Goal: Task Accomplishment & Management: Manage account settings

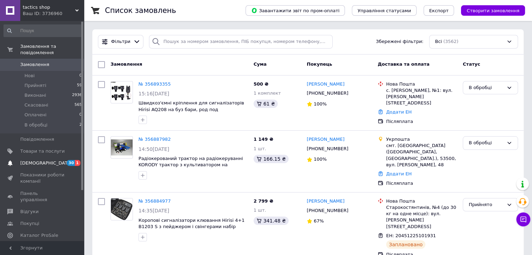
click at [28, 161] on link "[DEMOGRAPHIC_DATA] 30 1" at bounding box center [43, 163] width 86 height 12
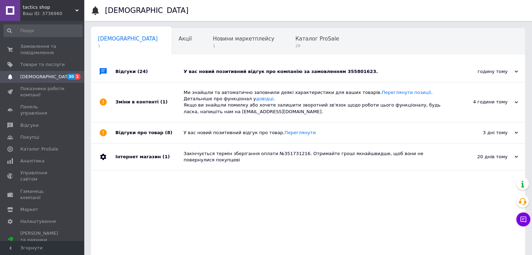
click at [361, 73] on div "У вас новий позитивний відгук про компанію за замовленням 355801623." at bounding box center [316, 72] width 264 height 6
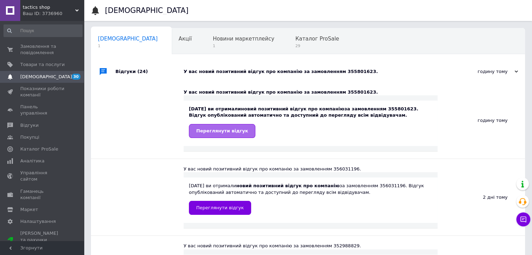
click at [217, 135] on link "Переглянути відгук" at bounding box center [222, 131] width 66 height 14
click at [43, 51] on span "Замовлення та повідомлення" at bounding box center [42, 49] width 44 height 13
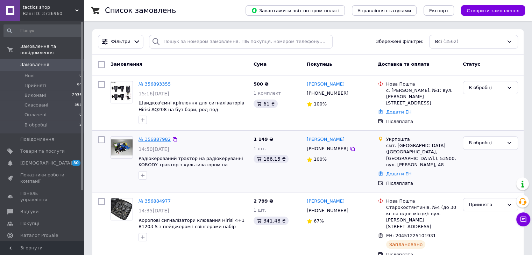
click at [155, 139] on link "№ 356887982" at bounding box center [155, 139] width 32 height 5
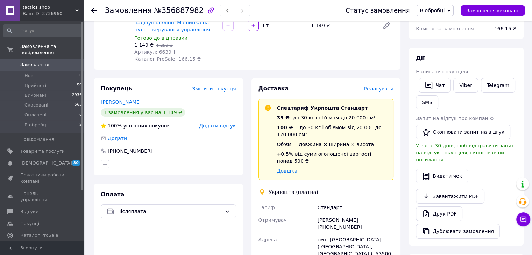
scroll to position [105, 0]
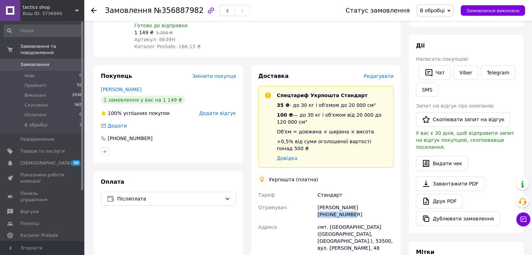
drag, startPoint x: 384, startPoint y: 201, endPoint x: 351, endPoint y: 200, distance: 33.2
click at [351, 202] on div "[PERSON_NAME] [PHONE_NUMBER]" at bounding box center [355, 212] width 79 height 20
copy div "[PHONE_NUMBER]"
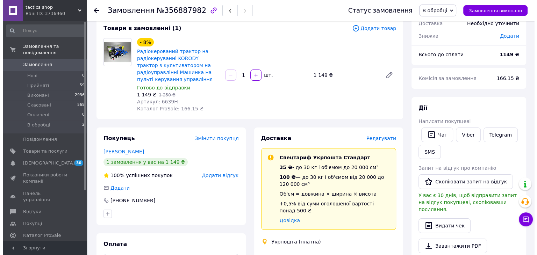
scroll to position [0, 0]
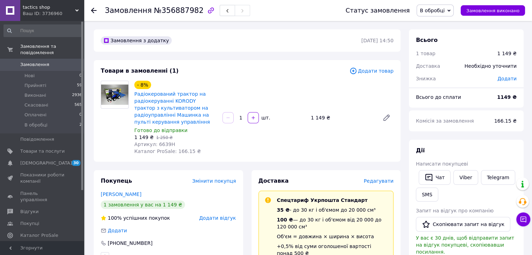
click at [207, 9] on icon "button" at bounding box center [211, 10] width 8 height 8
drag, startPoint x: 192, startPoint y: 12, endPoint x: 151, endPoint y: 14, distance: 40.6
click at [154, 14] on span "№356887982" at bounding box center [179, 10] width 50 height 8
copy span "№356887982"
click at [94, 10] on use at bounding box center [94, 11] width 6 height 6
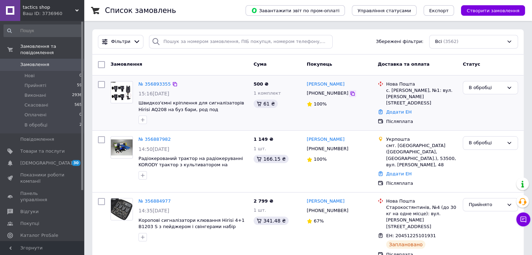
click at [350, 93] on icon at bounding box center [353, 94] width 6 height 6
click at [148, 141] on link "№ 356887982" at bounding box center [155, 139] width 32 height 5
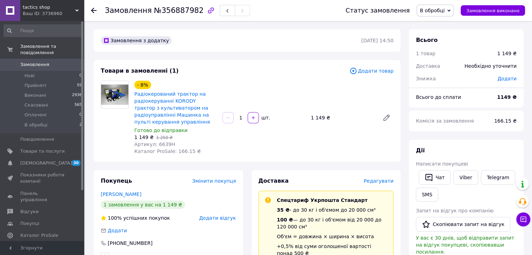
click at [373, 182] on span "Редагувати" at bounding box center [379, 181] width 30 height 6
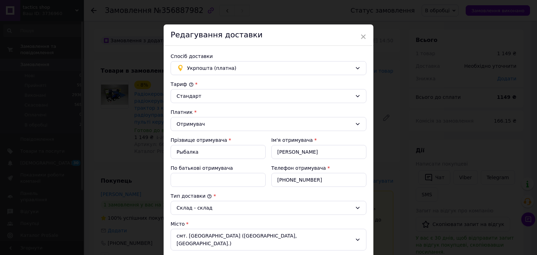
scroll to position [105, 0]
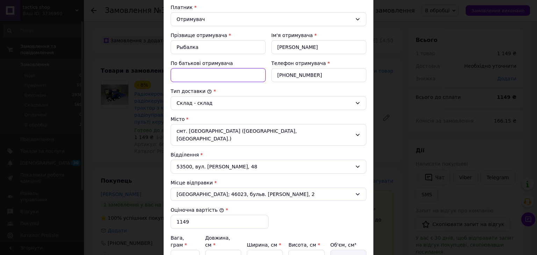
click at [187, 77] on input "По батькові отримувача" at bounding box center [218, 75] width 95 height 14
type input "Вікторівна"
click at [269, 83] on div "Телефон отримувача * [PHONE_NUMBER]" at bounding box center [319, 71] width 101 height 28
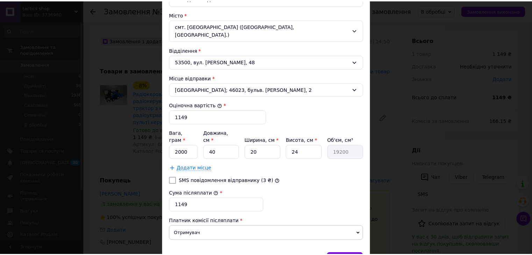
scroll to position [237, 0]
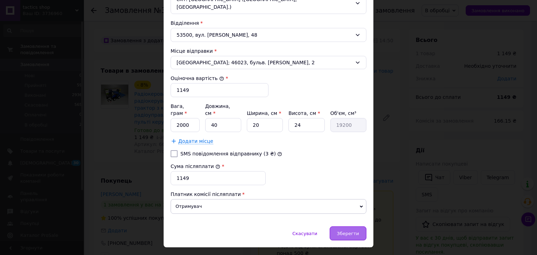
click at [339, 227] on div "Зберегти" at bounding box center [348, 234] width 37 height 14
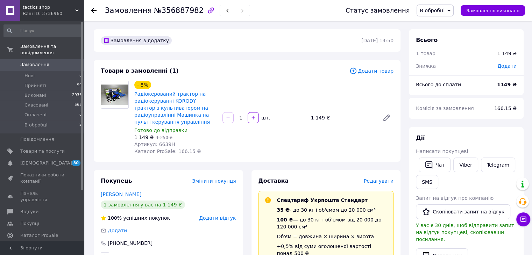
click at [443, 12] on span "В обробці" at bounding box center [432, 11] width 25 height 6
click at [440, 23] on li "Прийнято" at bounding box center [435, 24] width 36 height 10
click at [95, 9] on icon at bounding box center [94, 11] width 6 height 6
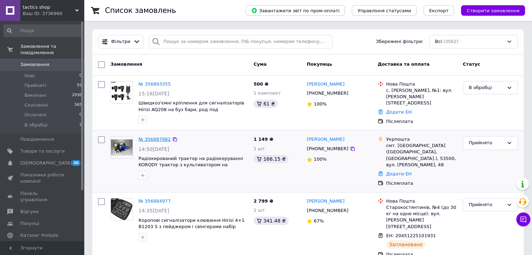
click at [152, 137] on link "№ 356887982" at bounding box center [155, 139] width 32 height 5
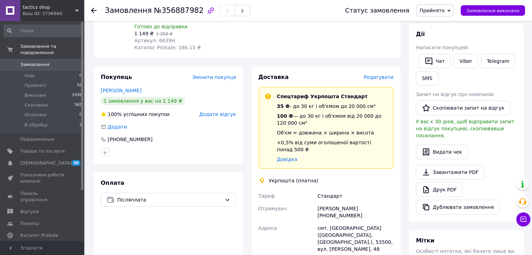
scroll to position [105, 0]
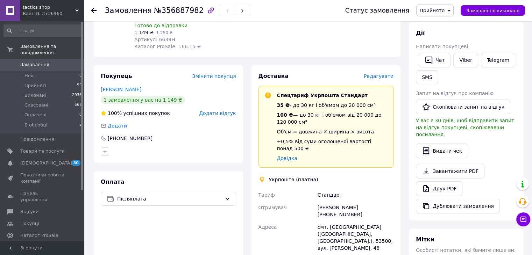
drag, startPoint x: 357, startPoint y: 208, endPoint x: 327, endPoint y: 205, distance: 30.2
click at [327, 205] on div "[PERSON_NAME] [PHONE_NUMBER]" at bounding box center [355, 212] width 79 height 20
copy div "0683383771"
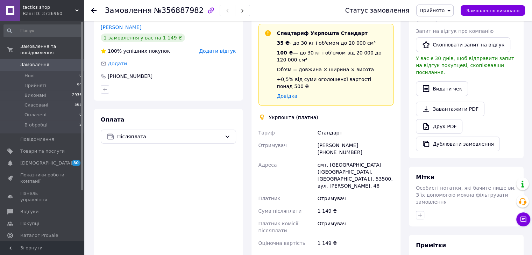
scroll to position [210, 0]
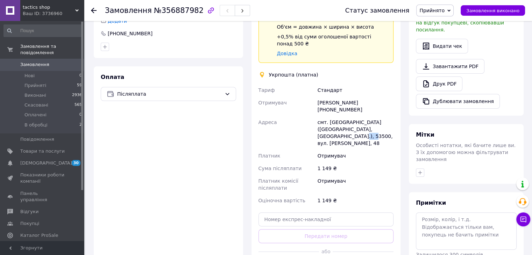
drag, startPoint x: 365, startPoint y: 131, endPoint x: 377, endPoint y: 129, distance: 12.3
click at [377, 129] on div "смт. [GEOGRAPHIC_DATA] ([GEOGRAPHIC_DATA], [GEOGRAPHIC_DATA].), 53500, вул. [PE…" at bounding box center [355, 133] width 79 height 34
copy div "53500"
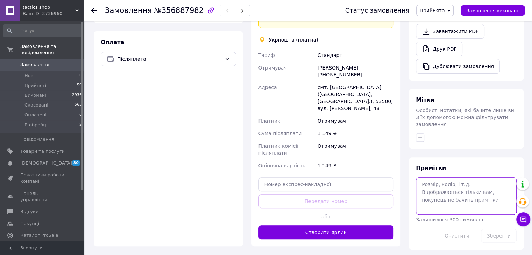
click at [447, 178] on textarea at bounding box center [466, 196] width 101 height 37
paste textarea "0505352885732"
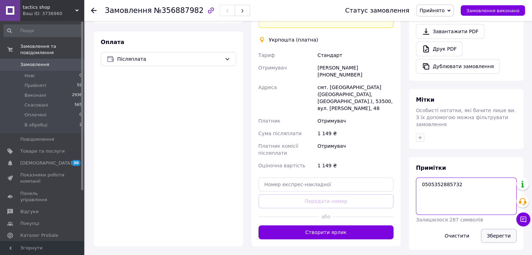
type textarea "0505352885732"
click at [491, 229] on button "Зберегти" at bounding box center [499, 236] width 36 height 14
click at [94, 10] on use at bounding box center [94, 11] width 6 height 6
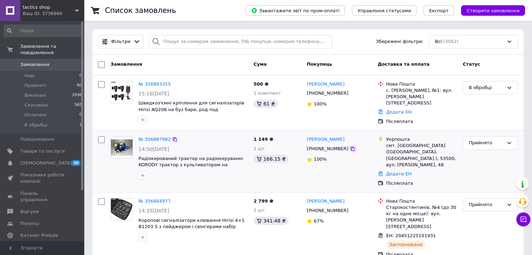
click at [350, 149] on icon at bounding box center [353, 149] width 6 height 6
click at [150, 138] on link "№ 356887982" at bounding box center [155, 139] width 32 height 5
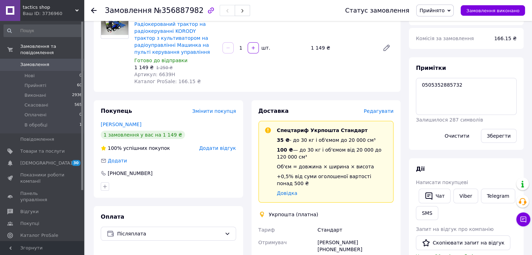
scroll to position [70, 0]
click at [462, 90] on textarea "0505352885732" at bounding box center [466, 96] width 101 height 37
drag, startPoint x: 445, startPoint y: 84, endPoint x: 417, endPoint y: 86, distance: 28.1
click at [417, 86] on textarea "0505352885732" at bounding box center [466, 96] width 101 height 37
click at [33, 62] on span "Замовлення" at bounding box center [34, 65] width 29 height 6
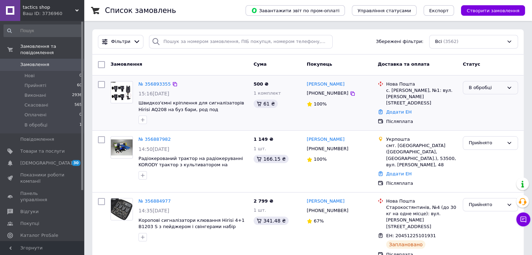
click at [481, 90] on div "В обробці" at bounding box center [486, 87] width 35 height 7
click at [477, 98] on li "Прийнято" at bounding box center [490, 102] width 55 height 13
click at [350, 93] on icon at bounding box center [353, 94] width 6 height 6
click at [154, 84] on link "№ 356893355" at bounding box center [155, 84] width 32 height 5
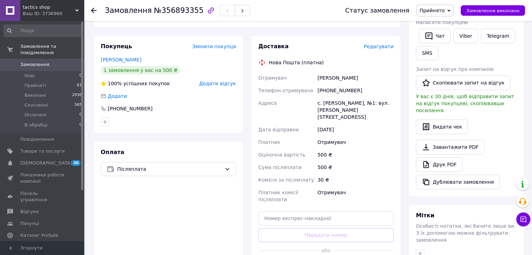
scroll to position [151, 0]
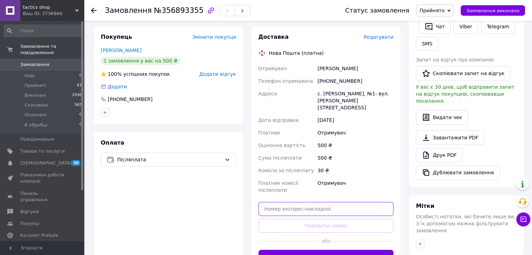
click at [315, 202] on input "text" at bounding box center [326, 209] width 135 height 14
paste input "20451225265097"
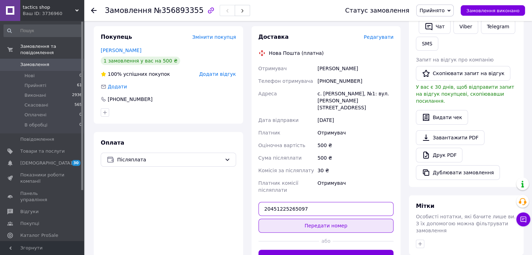
type input "20451225265097"
click at [320, 219] on button "Передати номер" at bounding box center [326, 226] width 135 height 14
